Goal: Check status: Check status

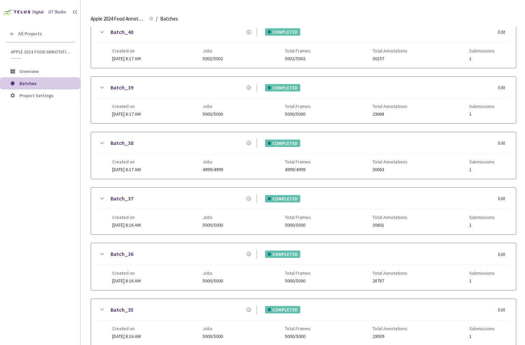
scroll to position [401, 0]
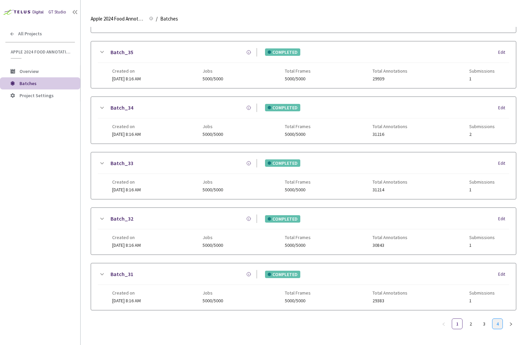
click at [492, 320] on li "4" at bounding box center [497, 323] width 11 height 11
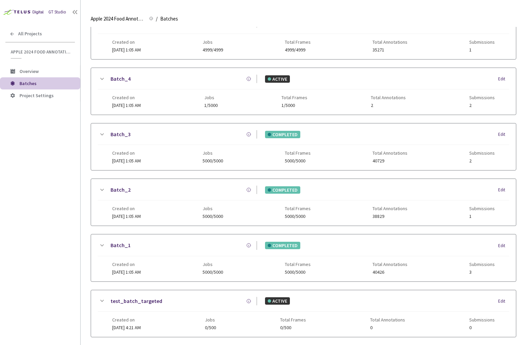
scroll to position [212, 0]
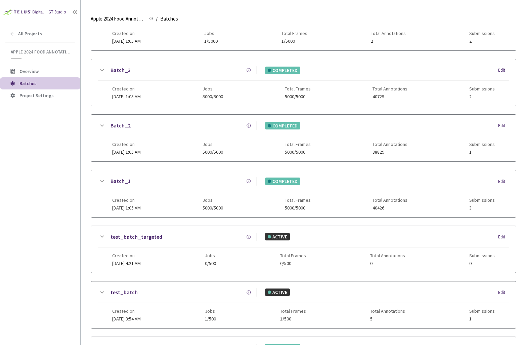
click at [100, 181] on icon at bounding box center [102, 181] width 8 height 8
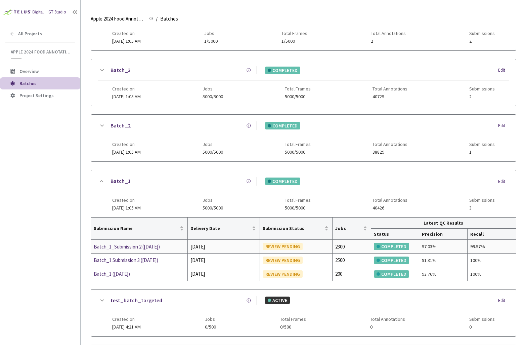
click at [130, 246] on div "Batch_1_Submission 2 ([DATE])" at bounding box center [129, 246] width 71 height 8
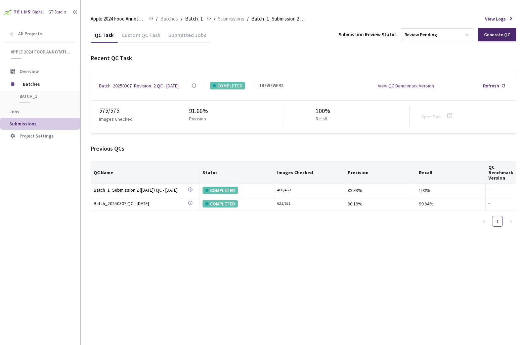
click at [177, 39] on div "Submitted Jobs" at bounding box center [187, 37] width 46 height 11
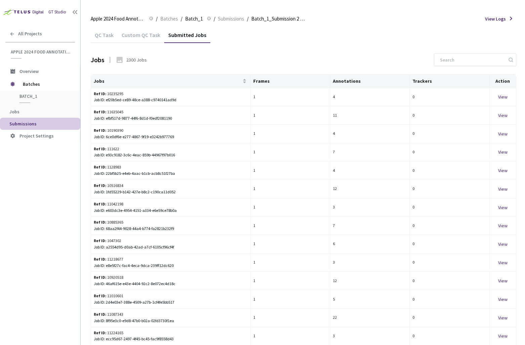
click at [150, 39] on div "Custom QC Task" at bounding box center [141, 37] width 47 height 11
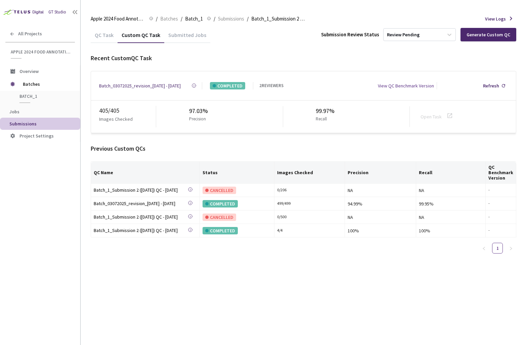
click at [265, 86] on div "2 REVIEWERS" at bounding box center [271, 85] width 24 height 7
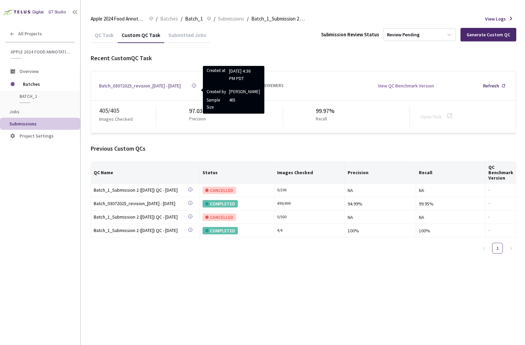
click at [194, 85] on rect at bounding box center [194, 86] width 0 height 2
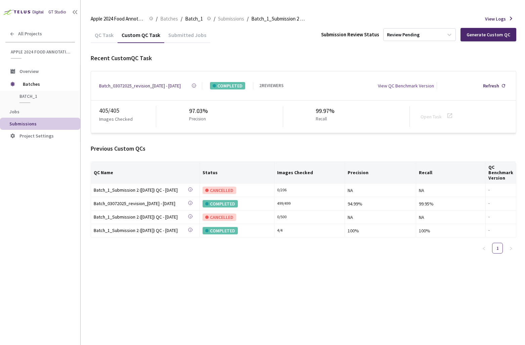
click at [194, 85] on rect at bounding box center [194, 86] width 0 height 2
click at [106, 32] on div "QC Task" at bounding box center [104, 37] width 27 height 11
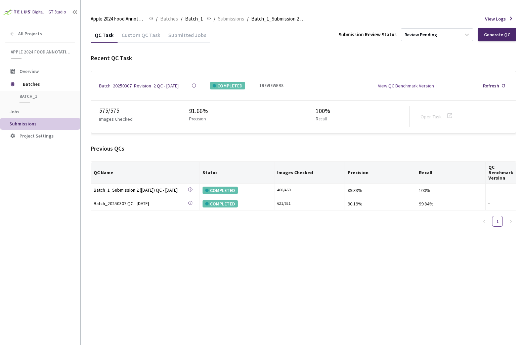
click at [178, 56] on div "Recent QC Task" at bounding box center [304, 57] width 426 height 9
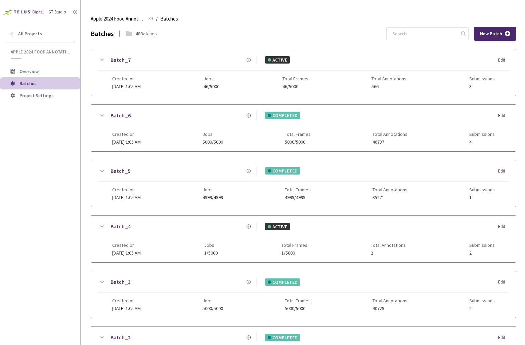
click at [101, 59] on icon at bounding box center [102, 60] width 4 height 2
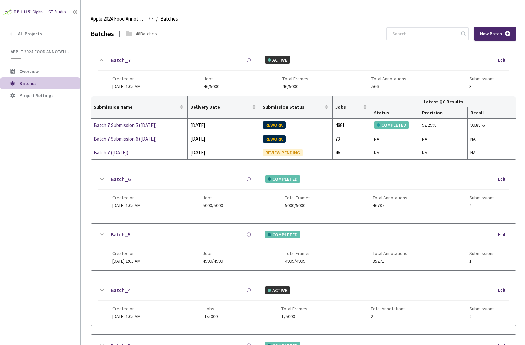
click at [102, 59] on icon at bounding box center [102, 60] width 4 height 2
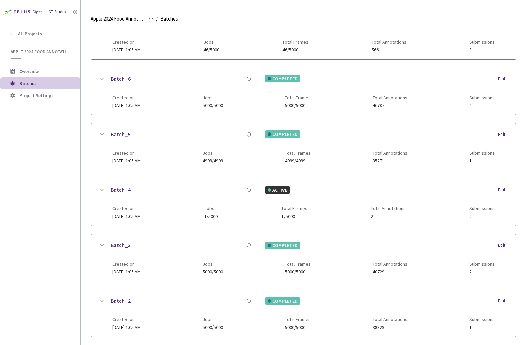
scroll to position [62, 0]
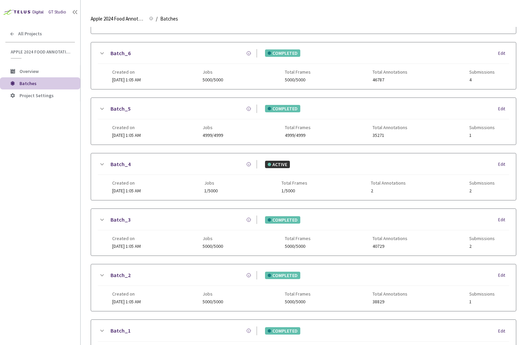
click at [106, 54] on div "Batch_6" at bounding box center [181, 53] width 151 height 8
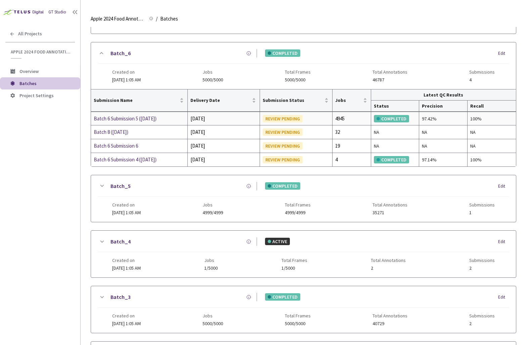
click at [125, 120] on div "Batch 6 Submission 5 ([DATE])" at bounding box center [129, 119] width 71 height 8
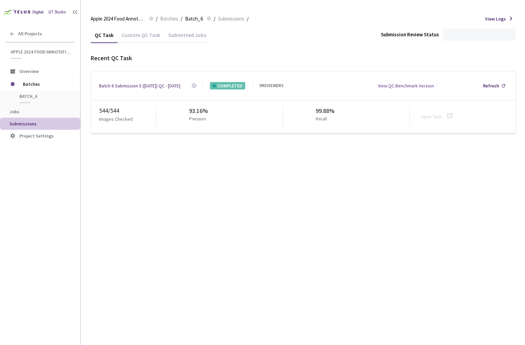
click at [153, 35] on div "Custom QC Task" at bounding box center [141, 37] width 47 height 11
click at [270, 85] on div "2 REVIEWERS" at bounding box center [271, 85] width 24 height 7
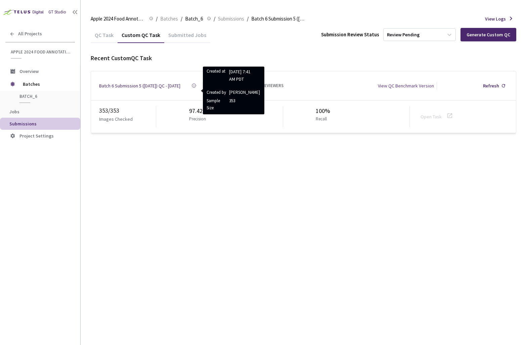
click at [194, 86] on icon at bounding box center [193, 85] width 5 height 5
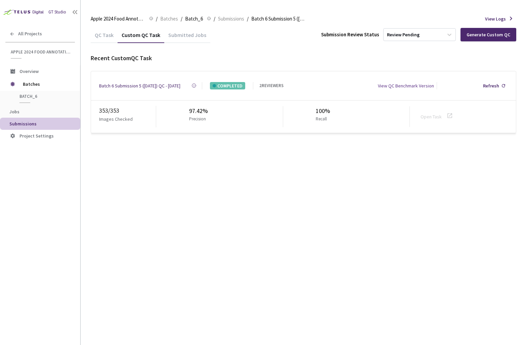
click at [174, 84] on div "Batch 6 Submission 5 ([DATE]) QC - [DATE]" at bounding box center [139, 85] width 81 height 7
